Goal: Complete application form

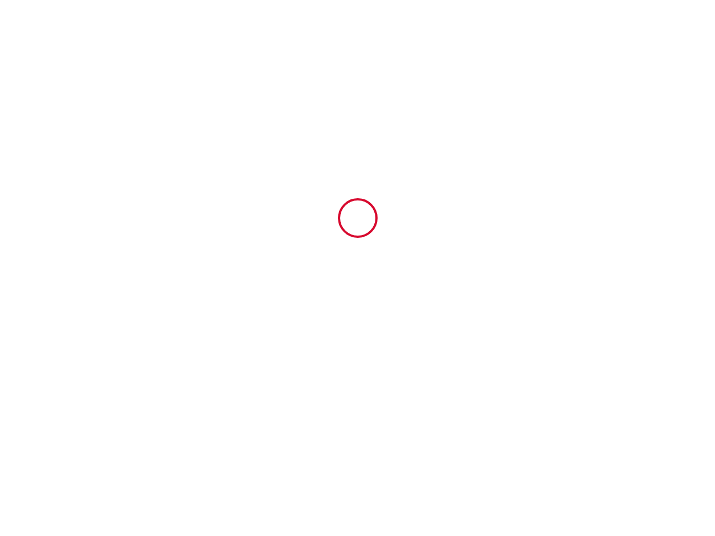
type input "6316973"
type input "Les Vieux Toits de Riquewihr | Grand T4 duplex avec terrasse et parking"
type input "[STREET_ADDRESS]"
type input "68340"
type input "RIQUEWIHR"
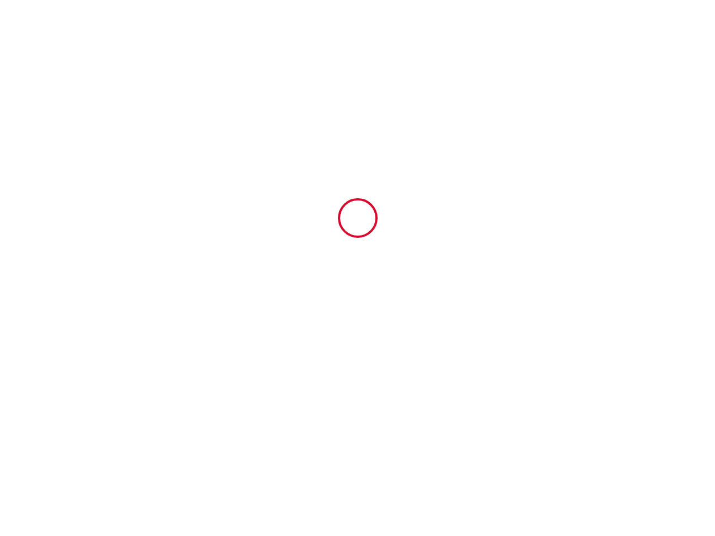
type input "[GEOGRAPHIC_DATA]"
type input "[DATE]"
type input "6"
type input "0"
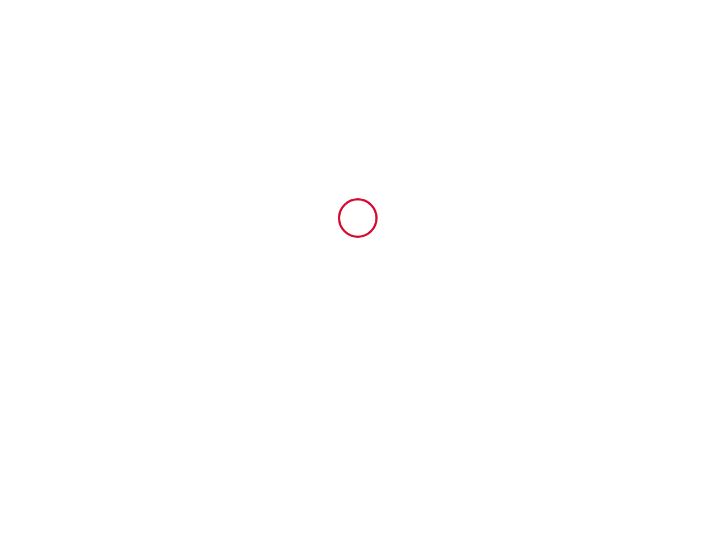
type input "500"
type input "720.59"
type input "[PERSON_NAME]"
type input "GARNACHE"
type input "7 les Saules"
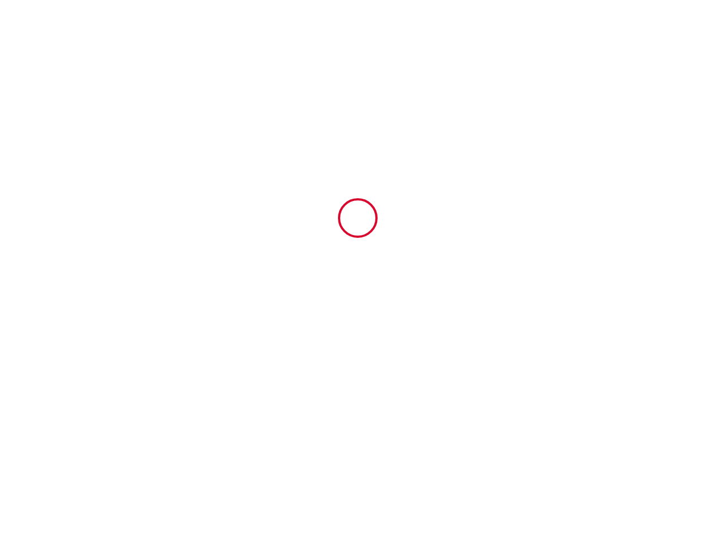
type input "25790"
type input "LES GRAS"
type input "[GEOGRAPHIC_DATA]"
type input "[PERSON_NAME][EMAIL_ADDRESS][DOMAIN_NAME]"
type input "[PERSON_NAME]"
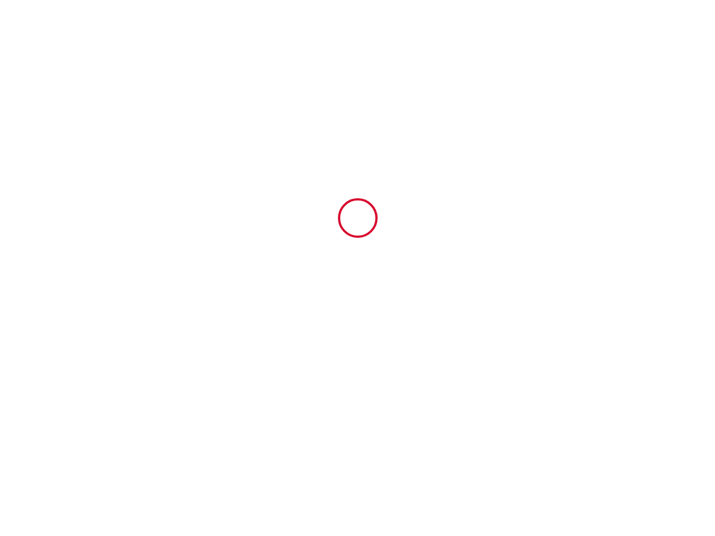
type input "Beausuroy"
type input "[STREET_ADDRESS]"
type input "[GEOGRAPHIC_DATA]"
type input "[EMAIL_ADDRESS][DOMAIN_NAME]"
type input "[PHONE_NUMBER]"
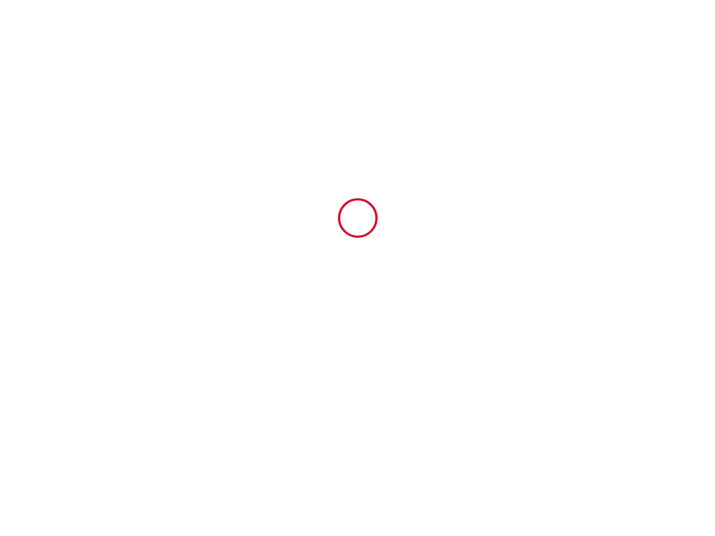
select select "DE"
